Goal: Find specific page/section: Find specific page/section

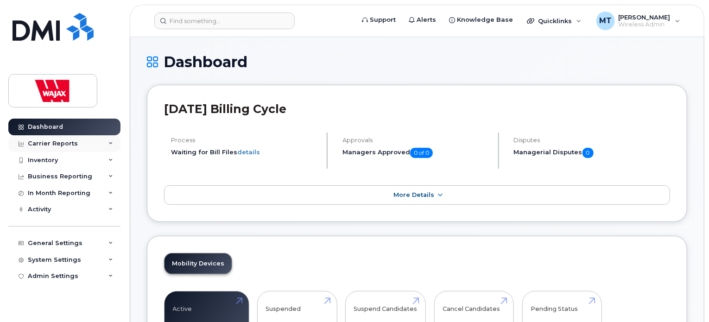
click at [80, 149] on div "Carrier Reports" at bounding box center [64, 143] width 112 height 17
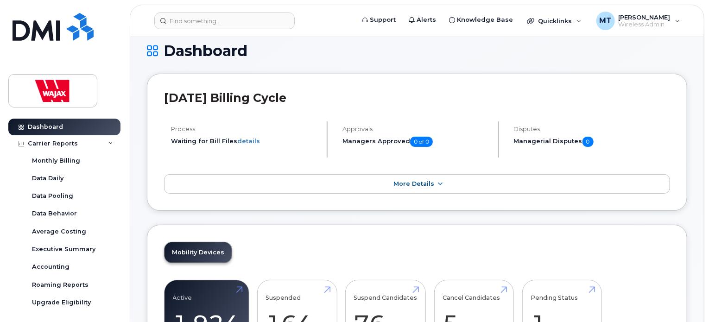
scroll to position [206, 0]
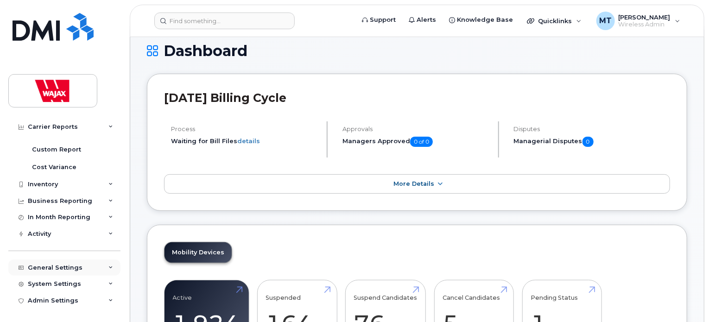
click at [95, 274] on div "General Settings" at bounding box center [64, 268] width 112 height 17
click at [95, 271] on div "General Settings" at bounding box center [64, 268] width 112 height 17
click at [94, 279] on div "System Settings" at bounding box center [64, 284] width 112 height 17
drag, startPoint x: 122, startPoint y: 233, endPoint x: 124, endPoint y: 283, distance: 50.1
click at [124, 283] on div "Dashboard Carrier Reports Monthly Billing Data Daily Data Pooling Data Behavior…" at bounding box center [63, 161] width 126 height 322
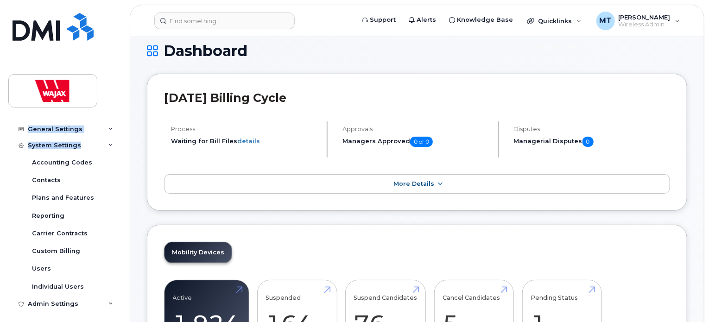
scroll to position [348, 0]
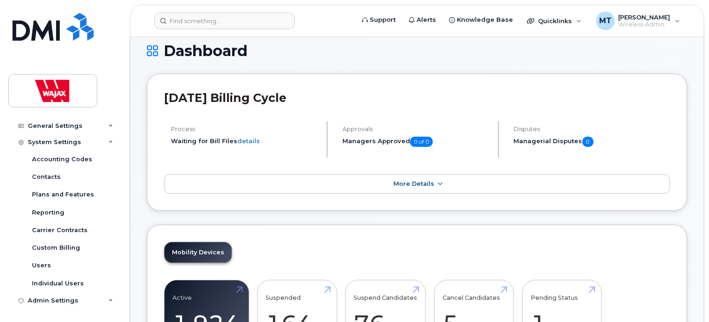
click at [94, 308] on div "Dashboard Carrier Reports Monthly Billing Data Daily Data Pooling Data Behavior…" at bounding box center [63, 161] width 126 height 322
click at [97, 304] on div "Admin Settings" at bounding box center [64, 300] width 112 height 17
click at [124, 252] on div "Dashboard Carrier Reports Monthly Billing Data Daily Data Pooling Data Behavior…" at bounding box center [63, 161] width 126 height 322
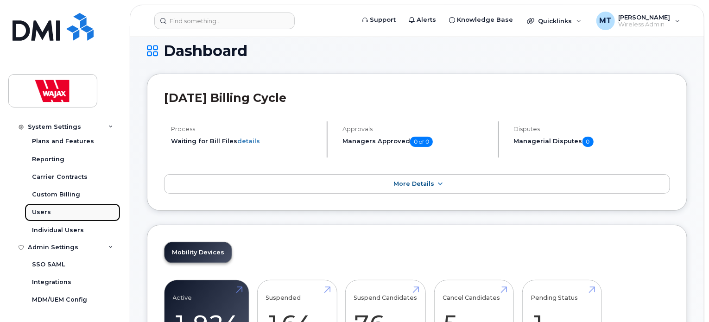
click at [70, 209] on link "Users" at bounding box center [73, 212] width 96 height 18
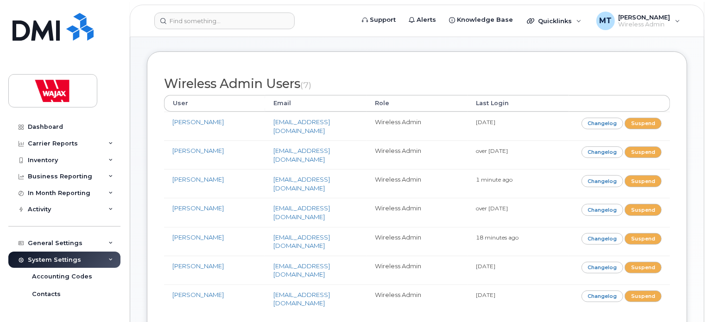
scroll to position [32, 0]
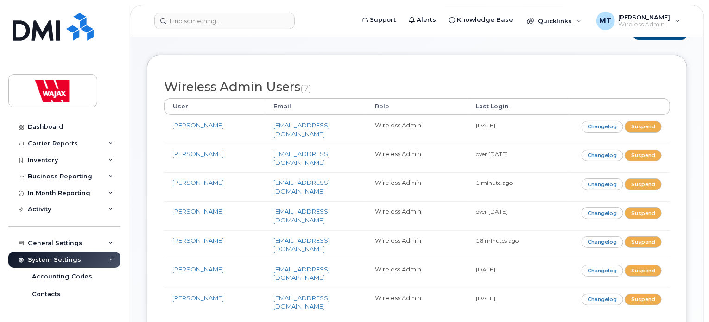
click at [144, 228] on div "Admin Users New User Wireless Admin Users (7) User Email Role Last Login Moe Su…" at bounding box center [417, 286] width 574 height 562
